Goal: Information Seeking & Learning: Learn about a topic

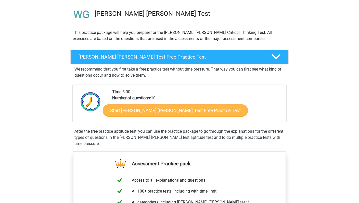
scroll to position [34, 0]
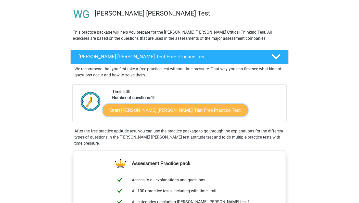
click at [154, 112] on link "Start Watson Glaser Test Free Practice Test" at bounding box center [175, 110] width 145 height 12
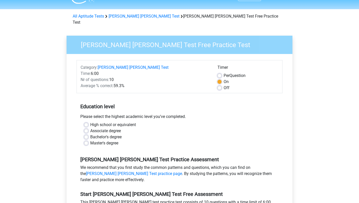
scroll to position [12, 0]
click at [90, 134] on label "Bachelor's degree" at bounding box center [105, 137] width 31 height 6
click at [87, 134] on input "Bachelor's degree" at bounding box center [86, 136] width 4 height 5
radio input "true"
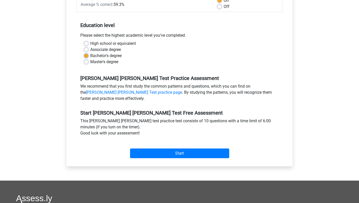
scroll to position [94, 0]
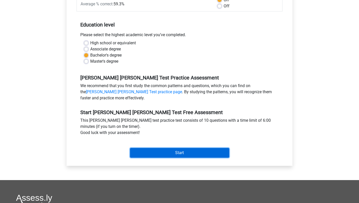
click at [141, 148] on input "Start" at bounding box center [179, 153] width 99 height 10
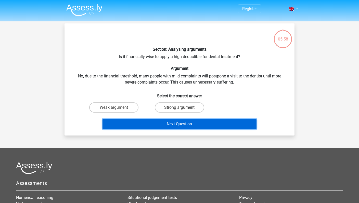
click at [156, 127] on button "Next Question" at bounding box center [179, 124] width 154 height 11
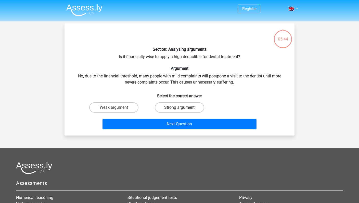
click at [160, 105] on label "Strong argument" at bounding box center [179, 107] width 49 height 10
click at [179, 107] on input "Strong argument" at bounding box center [180, 108] width 3 height 3
radio input "true"
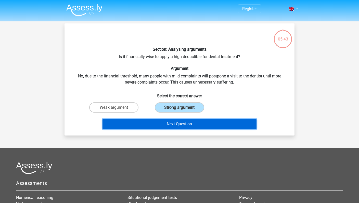
click at [160, 124] on button "Next Question" at bounding box center [179, 124] width 154 height 11
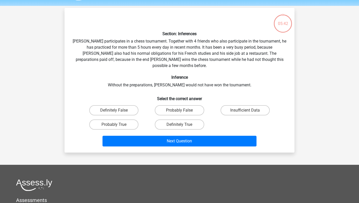
scroll to position [23, 0]
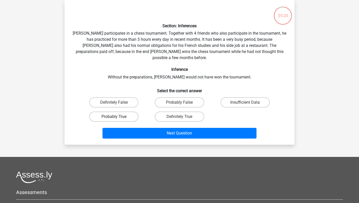
click at [131, 112] on label "Probably True" at bounding box center [113, 117] width 49 height 10
click at [117, 117] on input "Probably True" at bounding box center [115, 118] width 3 height 3
radio input "true"
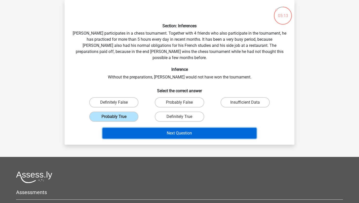
click at [145, 128] on button "Next Question" at bounding box center [179, 133] width 154 height 11
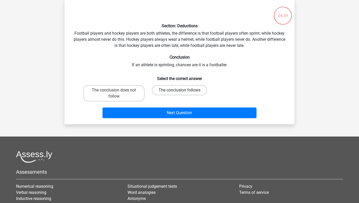
click at [163, 89] on label "The conclusion follows" at bounding box center [179, 90] width 55 height 10
click at [179, 90] on input "The conclusion follows" at bounding box center [180, 91] width 3 height 3
radio input "true"
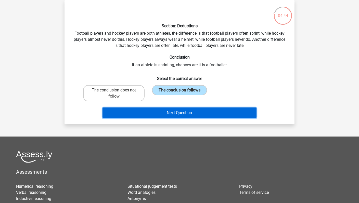
click at [156, 114] on button "Next Question" at bounding box center [179, 112] width 154 height 11
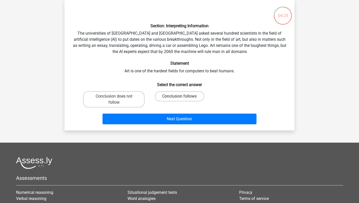
click at [160, 100] on label "Conclusion follows" at bounding box center [179, 96] width 49 height 10
click at [179, 100] on input "Conclusion follows" at bounding box center [180, 97] width 3 height 3
radio input "true"
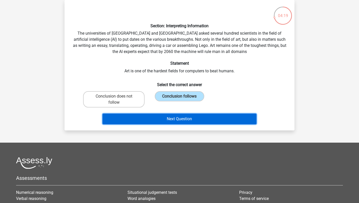
click at [159, 117] on button "Next Question" at bounding box center [179, 119] width 154 height 11
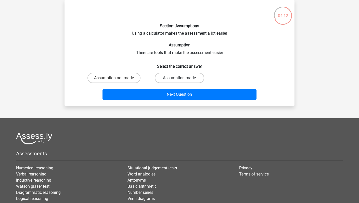
click at [158, 79] on label "Assumption made" at bounding box center [179, 78] width 49 height 10
click at [179, 79] on input "Assumption made" at bounding box center [180, 79] width 3 height 3
radio input "true"
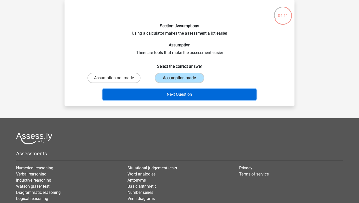
click at [159, 91] on button "Next Question" at bounding box center [179, 94] width 154 height 11
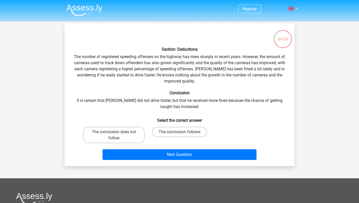
scroll to position [1, 0]
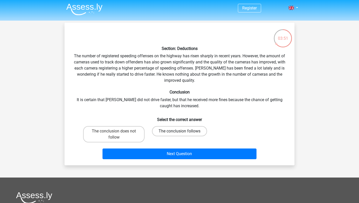
click at [166, 132] on label "The conclusion follows" at bounding box center [179, 131] width 55 height 10
click at [179, 132] on input "The conclusion follows" at bounding box center [180, 132] width 3 height 3
radio input "true"
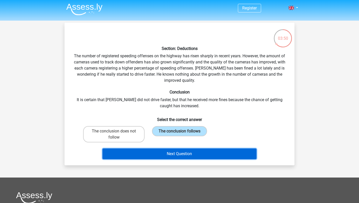
click at [164, 153] on button "Next Question" at bounding box center [179, 153] width 154 height 11
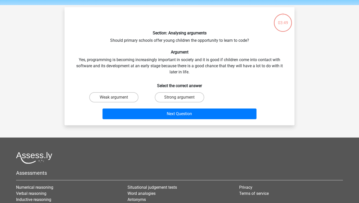
scroll to position [23, 0]
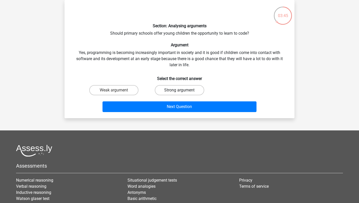
click at [162, 89] on label "Strong argument" at bounding box center [179, 90] width 49 height 10
click at [179, 90] on input "Strong argument" at bounding box center [180, 91] width 3 height 3
radio input "true"
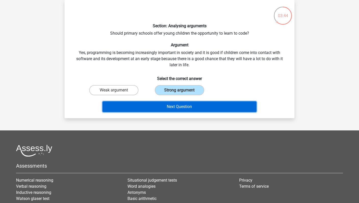
click at [162, 105] on button "Next Question" at bounding box center [179, 106] width 154 height 11
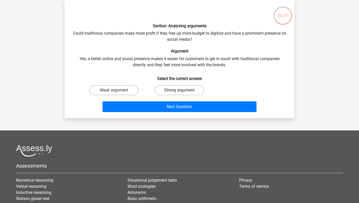
click at [162, 90] on label "Strong argument" at bounding box center [179, 90] width 49 height 10
click at [179, 90] on input "Strong argument" at bounding box center [180, 91] width 3 height 3
radio input "true"
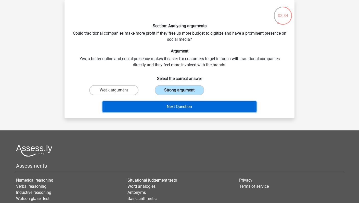
click at [163, 105] on button "Next Question" at bounding box center [179, 106] width 154 height 11
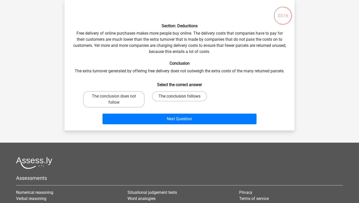
click at [163, 96] on label "The conclusion follows" at bounding box center [179, 96] width 55 height 10
click at [179, 96] on input "The conclusion follows" at bounding box center [180, 97] width 3 height 3
radio input "true"
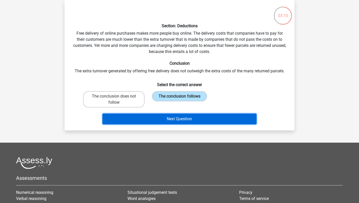
click at [165, 117] on button "Next Question" at bounding box center [179, 119] width 154 height 11
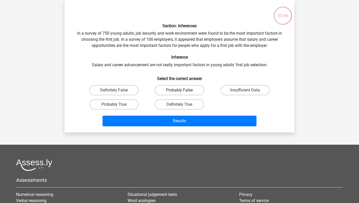
click at [167, 90] on label "Probably False" at bounding box center [179, 90] width 49 height 10
click at [179, 90] on input "Probably False" at bounding box center [180, 91] width 3 height 3
radio input "true"
click at [223, 88] on label "Insufficient Data" at bounding box center [244, 90] width 49 height 10
click at [245, 90] on input "Insufficient Data" at bounding box center [246, 91] width 3 height 3
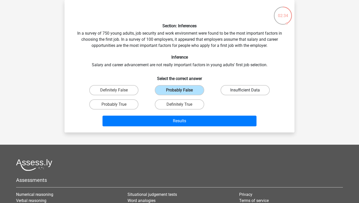
radio input "true"
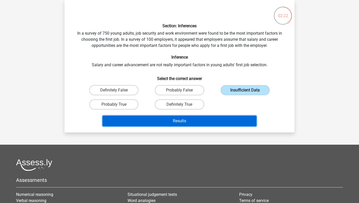
click at [206, 116] on button "Results" at bounding box center [179, 121] width 154 height 11
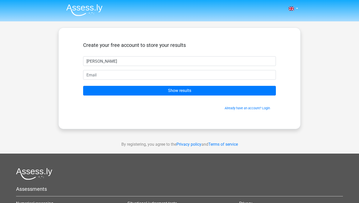
type input "[PERSON_NAME]"
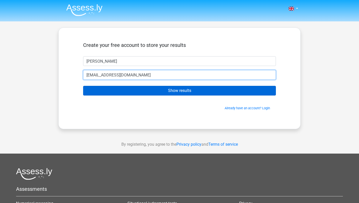
type input "nicoletutoring1@gmail.com"
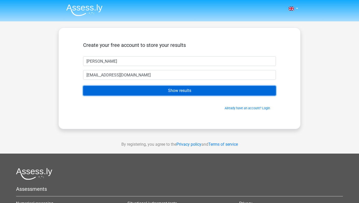
click at [202, 88] on input "Show results" at bounding box center [179, 91] width 193 height 10
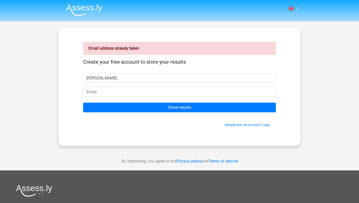
type input "[PERSON_NAME]"
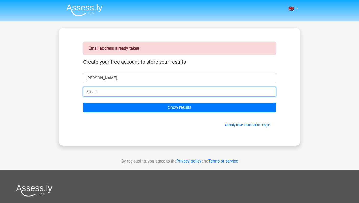
click at [200, 89] on input "email" at bounding box center [179, 92] width 193 height 10
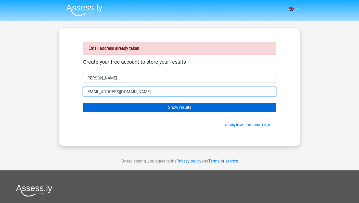
type input "[EMAIL_ADDRESS][DOMAIN_NAME]"
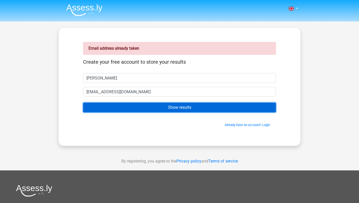
click at [198, 103] on input "Show results" at bounding box center [179, 108] width 193 height 10
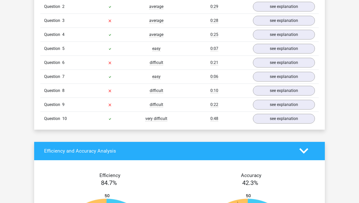
scroll to position [446, 0]
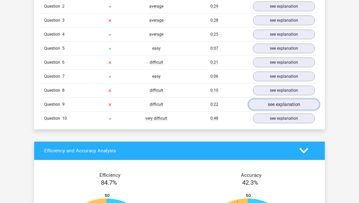
click at [262, 100] on link "see explanation" at bounding box center [283, 104] width 71 height 11
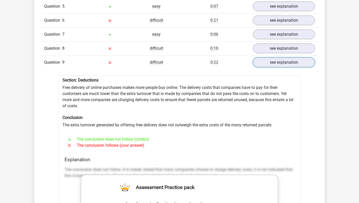
scroll to position [488, 0]
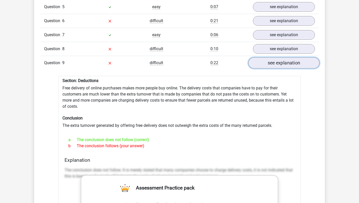
click at [258, 62] on link "see explanation" at bounding box center [283, 62] width 71 height 11
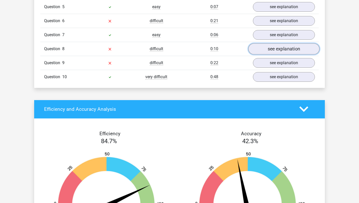
click at [261, 46] on link "see explanation" at bounding box center [283, 48] width 71 height 11
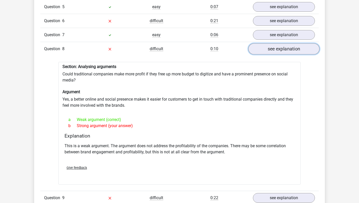
click at [262, 47] on link "see explanation" at bounding box center [283, 48] width 71 height 11
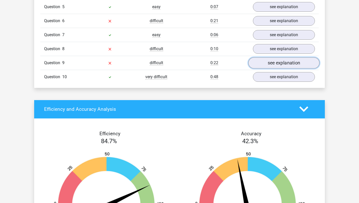
click at [262, 57] on link "see explanation" at bounding box center [283, 62] width 71 height 11
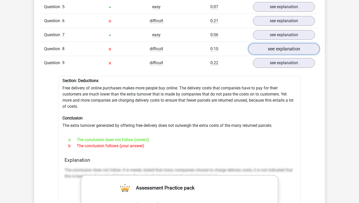
click at [260, 47] on link "see explanation" at bounding box center [283, 48] width 71 height 11
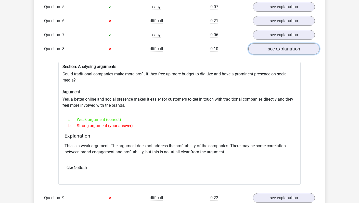
click at [260, 43] on link "see explanation" at bounding box center [283, 48] width 71 height 11
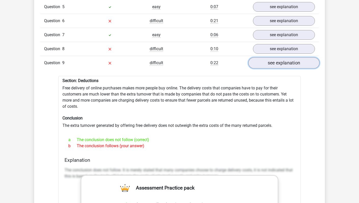
click at [262, 57] on link "see explanation" at bounding box center [283, 62] width 71 height 11
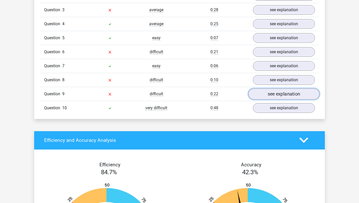
scroll to position [455, 0]
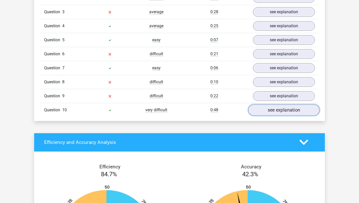
click at [269, 104] on link "see explanation" at bounding box center [283, 109] width 71 height 11
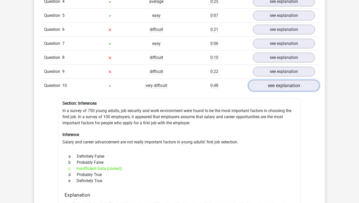
scroll to position [479, 0]
click at [269, 81] on link "see explanation" at bounding box center [283, 85] width 71 height 11
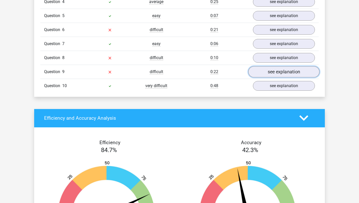
click at [269, 66] on link "see explanation" at bounding box center [283, 71] width 71 height 11
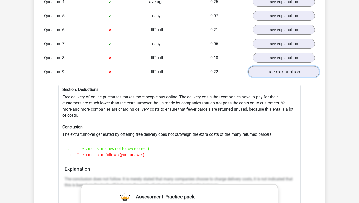
click at [269, 66] on link "see explanation" at bounding box center [283, 71] width 71 height 11
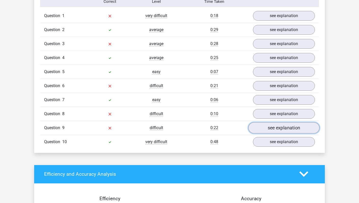
scroll to position [416, 0]
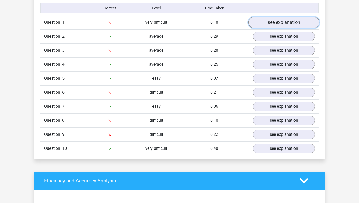
click at [266, 21] on link "see explanation" at bounding box center [283, 22] width 71 height 11
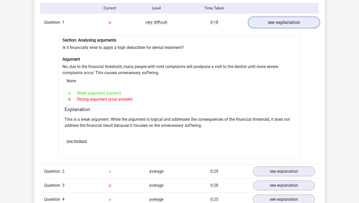
click at [266, 21] on link "see explanation" at bounding box center [283, 22] width 71 height 11
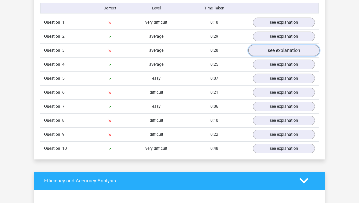
click at [265, 46] on link "see explanation" at bounding box center [283, 50] width 71 height 11
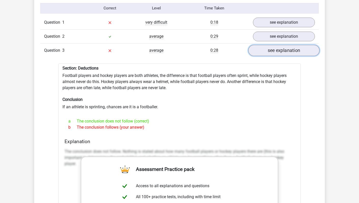
click at [265, 46] on link "see explanation" at bounding box center [283, 50] width 71 height 11
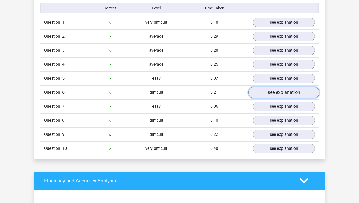
click at [263, 88] on link "see explanation" at bounding box center [283, 92] width 71 height 11
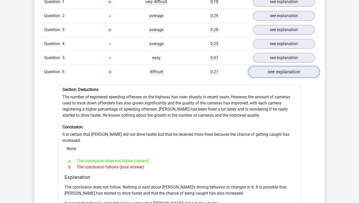
scroll to position [438, 0]
